Goal: Transaction & Acquisition: Purchase product/service

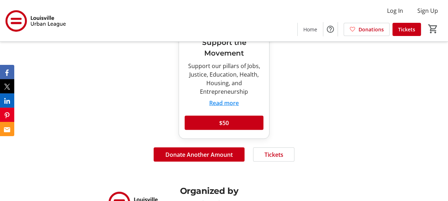
scroll to position [606, 0]
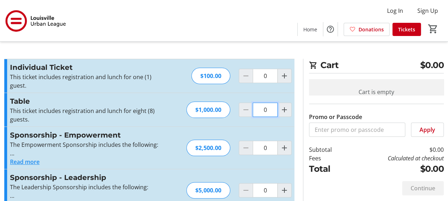
drag, startPoint x: 277, startPoint y: 149, endPoint x: 270, endPoint y: 152, distance: 8.3
click at [270, 117] on input "0" at bounding box center [265, 110] width 25 height 14
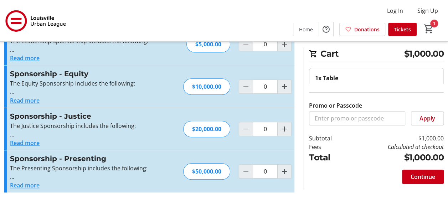
scroll to position [419, 0]
type input "1"
click at [332, 84] on div "Promo or Passcode Apply" at bounding box center [376, 105] width 135 height 42
click at [340, 110] on label "Promo or Passcode" at bounding box center [335, 105] width 53 height 9
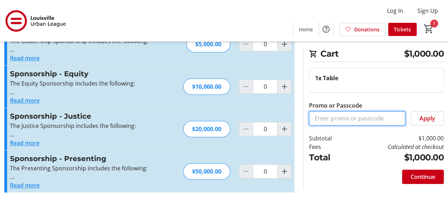
click at [340, 125] on input "Promo or Passcode" at bounding box center [357, 118] width 96 height 14
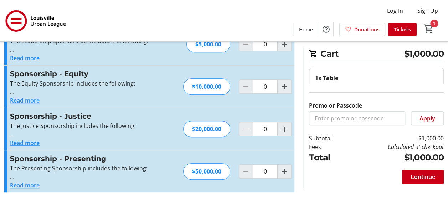
click at [338, 143] on td "Subtotal" at bounding box center [328, 138] width 39 height 9
click at [415, 143] on td "$1,000.00" at bounding box center [396, 138] width 96 height 9
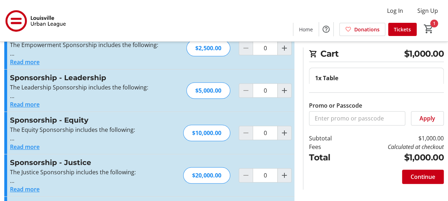
scroll to position [0, 0]
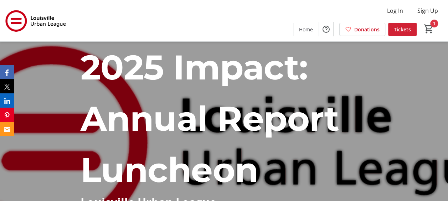
click at [394, 26] on span "Tickets" at bounding box center [402, 29] width 17 height 7
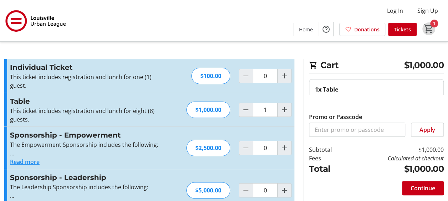
click at [424, 24] on mat-icon "1" at bounding box center [429, 29] width 11 height 11
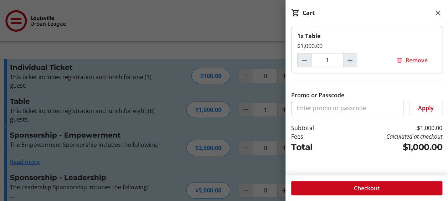
click at [368, 185] on span "Checkout" at bounding box center [367, 188] width 26 height 9
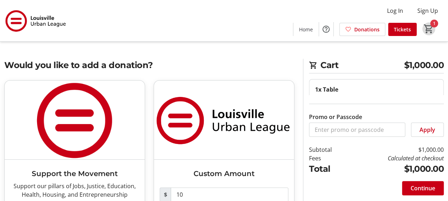
click at [424, 24] on mat-icon "1" at bounding box center [429, 29] width 11 height 11
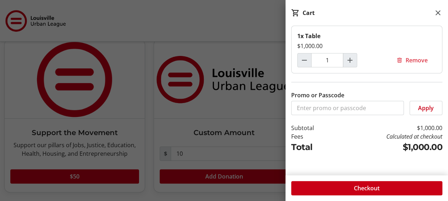
scroll to position [139, 0]
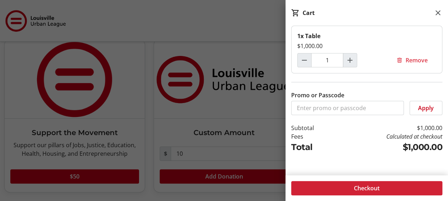
click at [372, 184] on span "Checkout" at bounding box center [367, 188] width 26 height 9
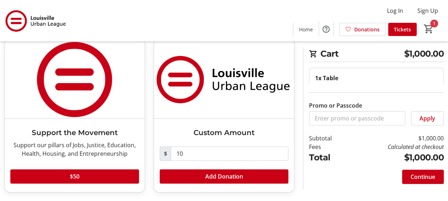
scroll to position [107, 0]
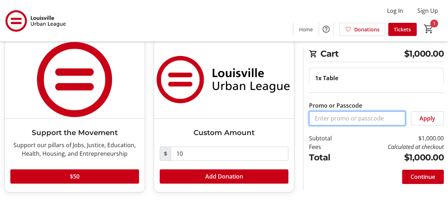
click at [378, 125] on input "Promo or Passcode" at bounding box center [357, 118] width 96 height 14
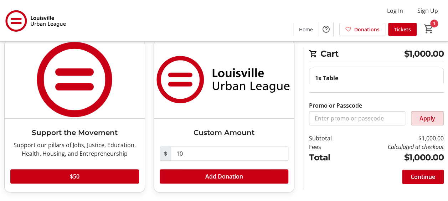
click at [420, 123] on span "Apply" at bounding box center [428, 118] width 16 height 9
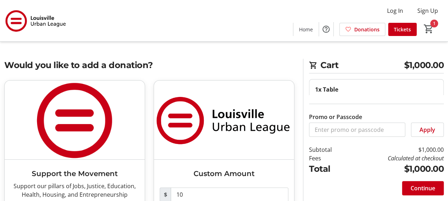
scroll to position [36, 0]
